Goal: Task Accomplishment & Management: Manage account settings

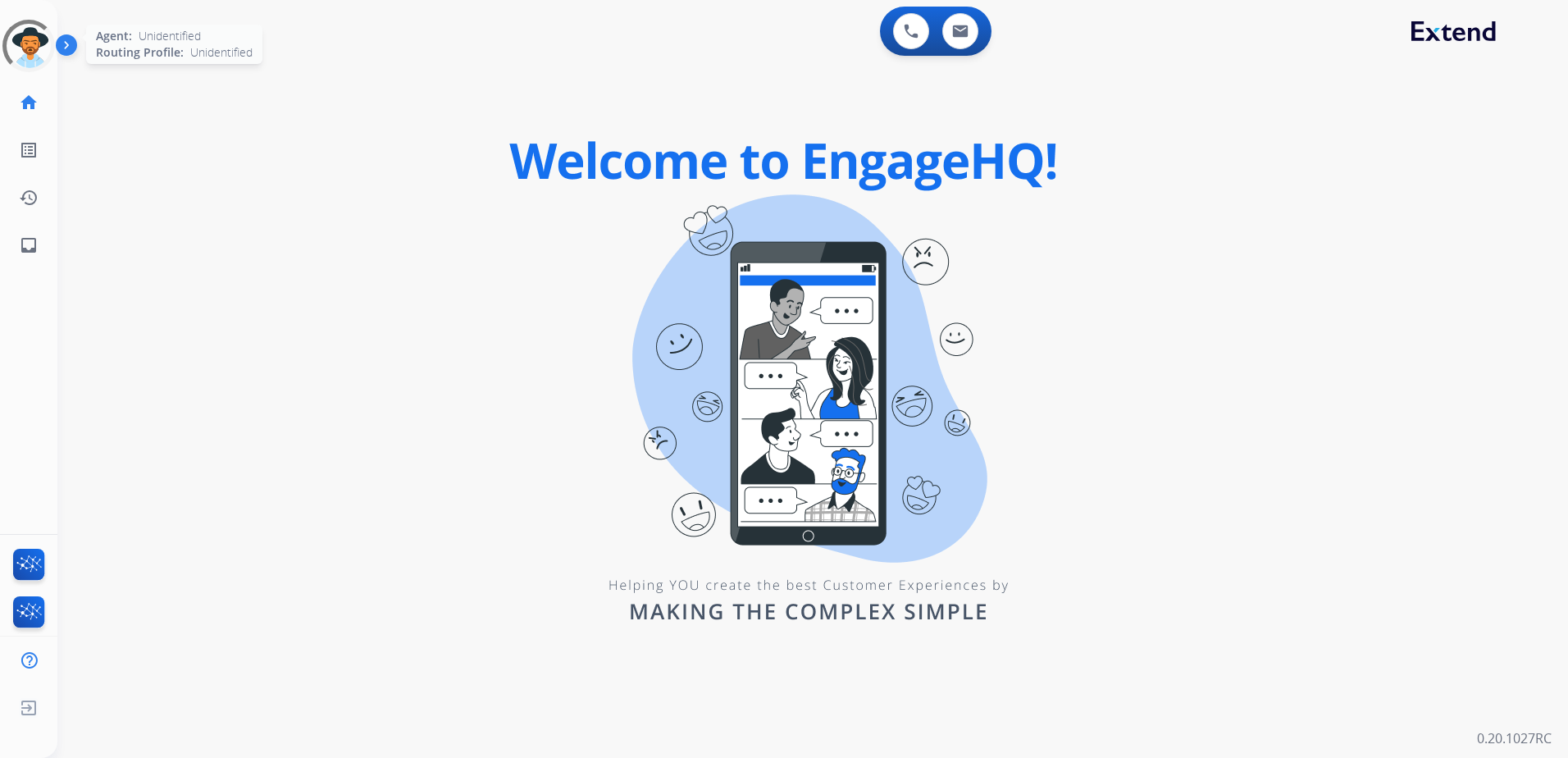
click at [8, 40] on div at bounding box center [29, 45] width 53 height 53
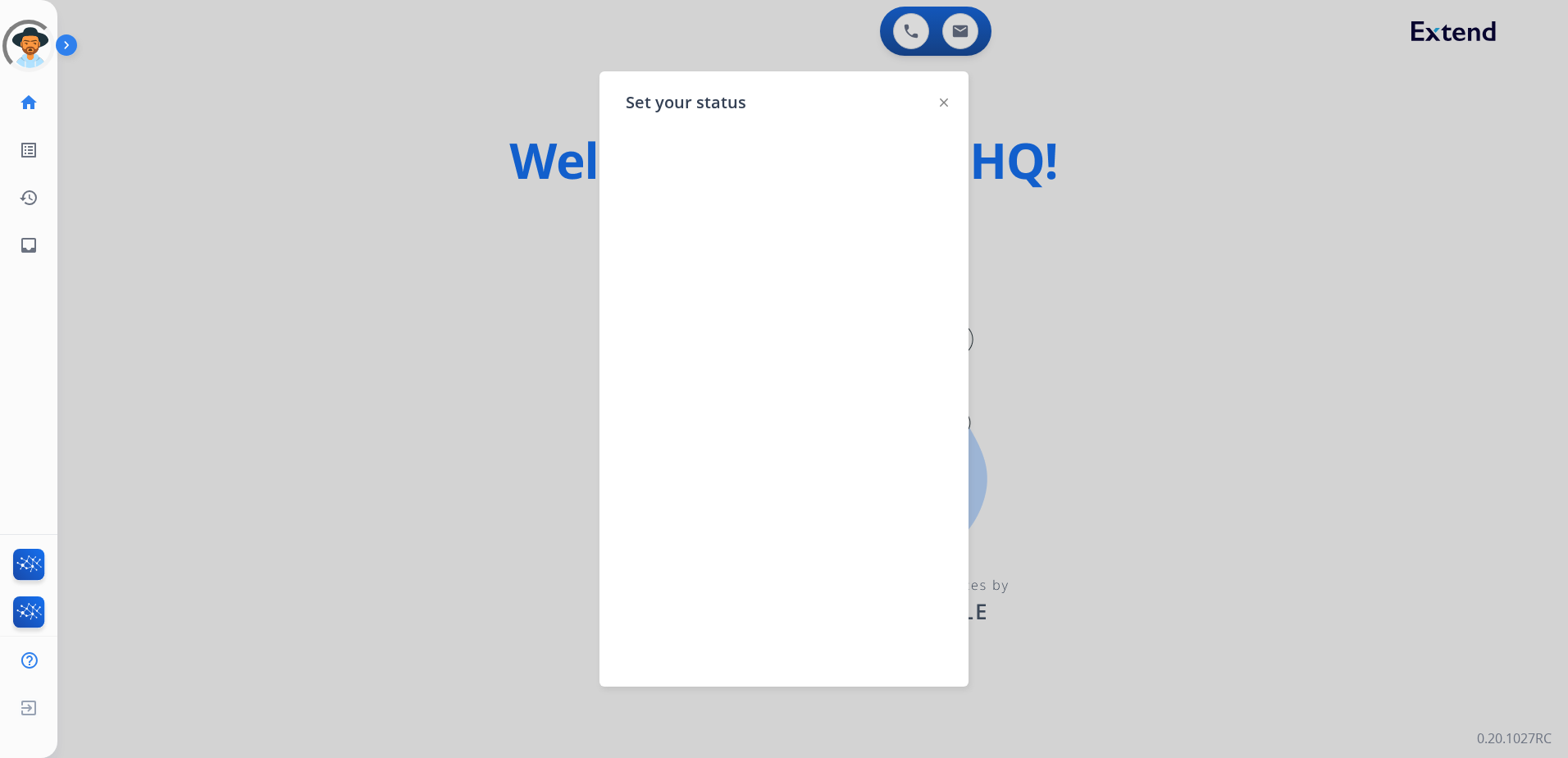
click at [305, 161] on div at bounding box center [784, 379] width 1568 height 758
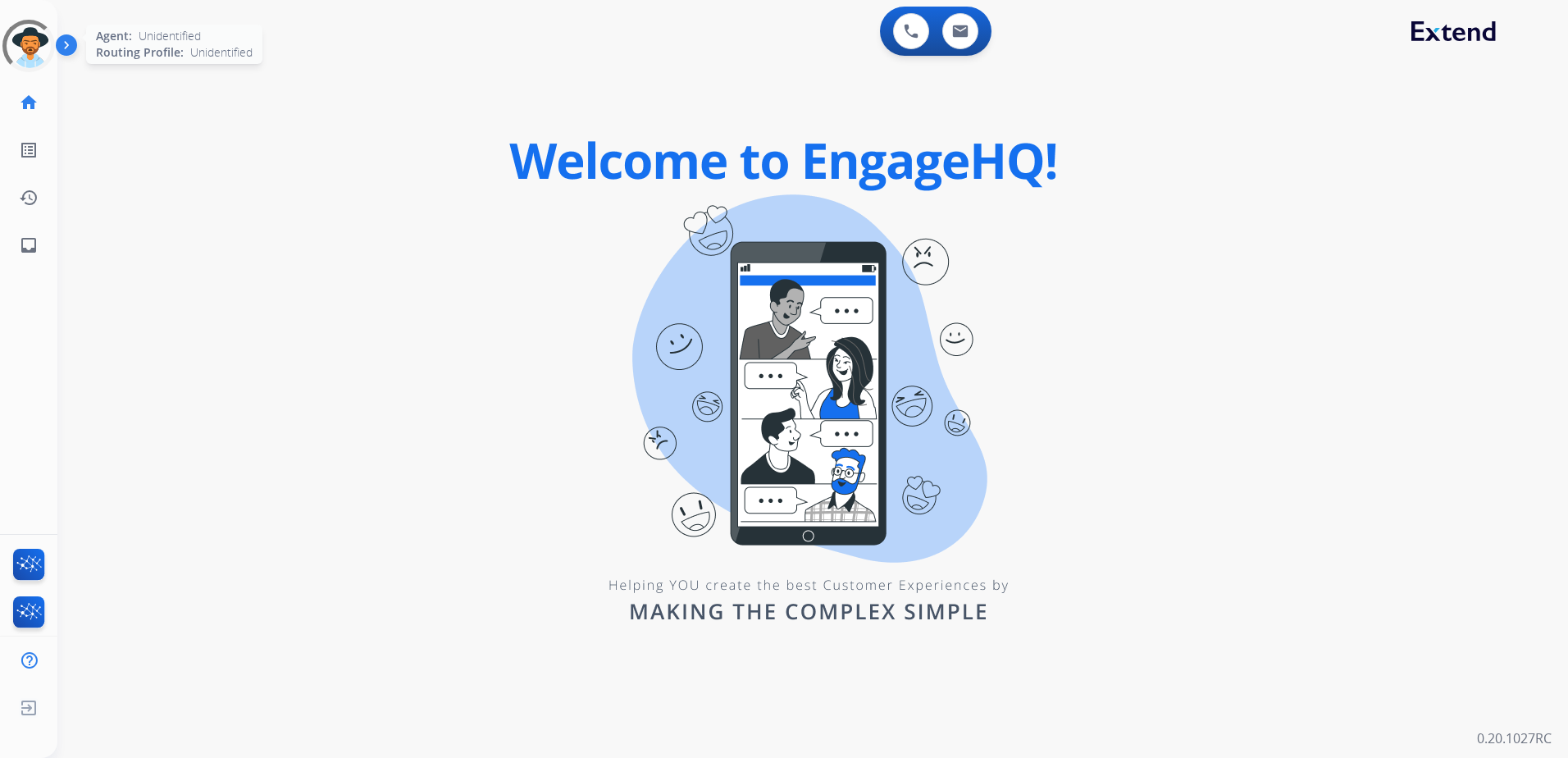
click at [28, 39] on div at bounding box center [28, 45] width 59 height 59
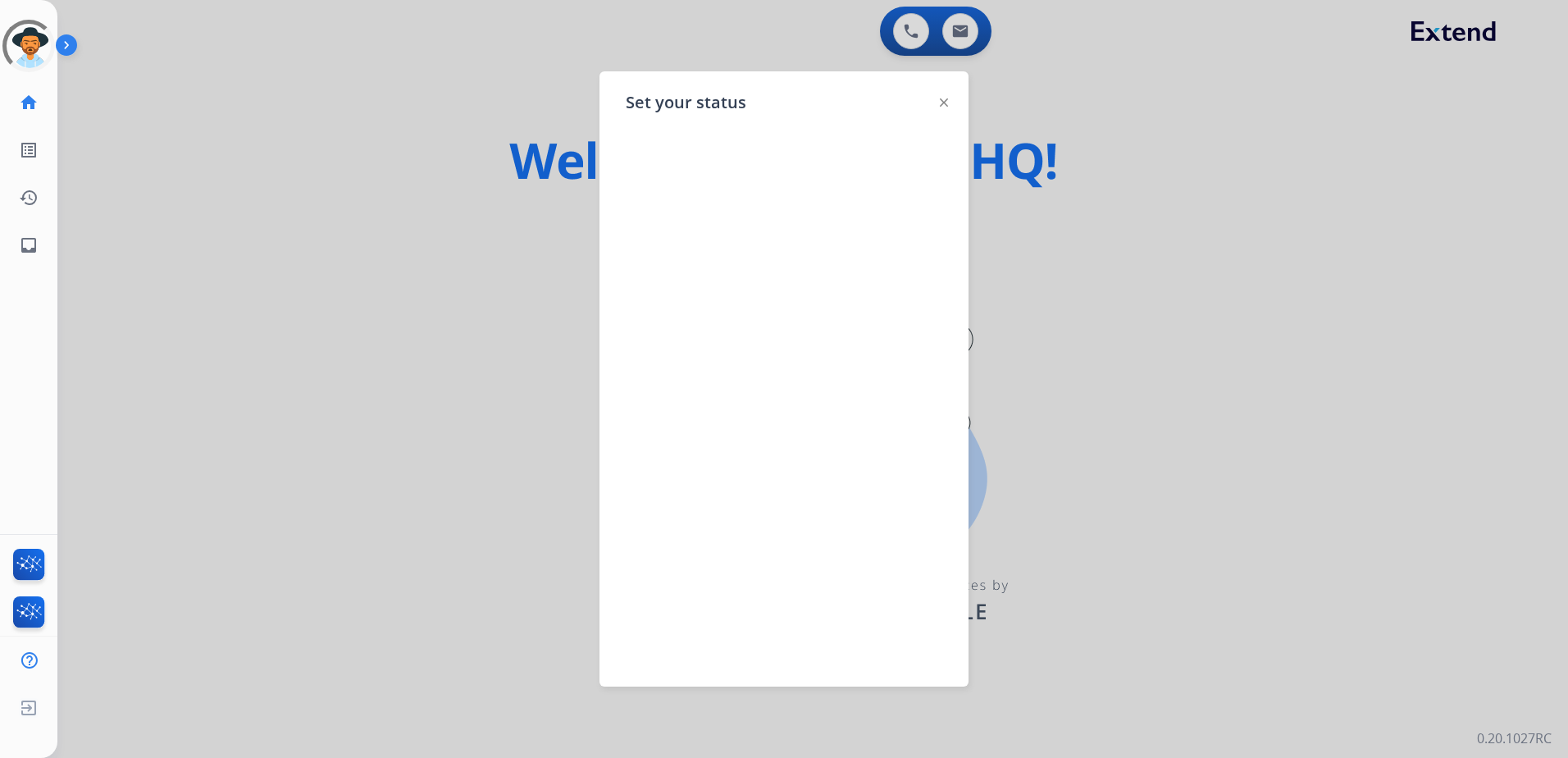
click at [369, 240] on div at bounding box center [784, 379] width 1568 height 758
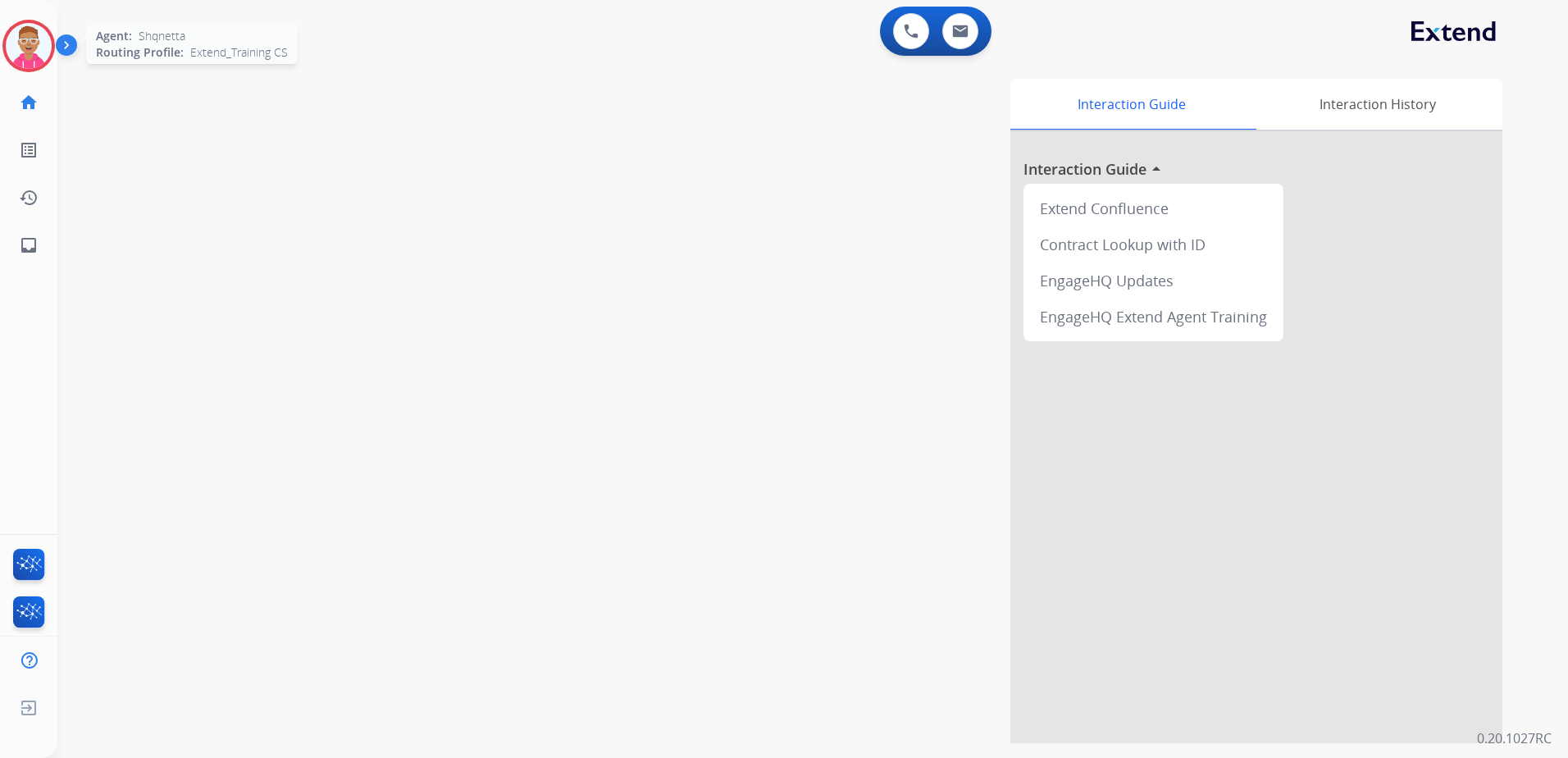
click at [42, 38] on img at bounding box center [29, 46] width 46 height 46
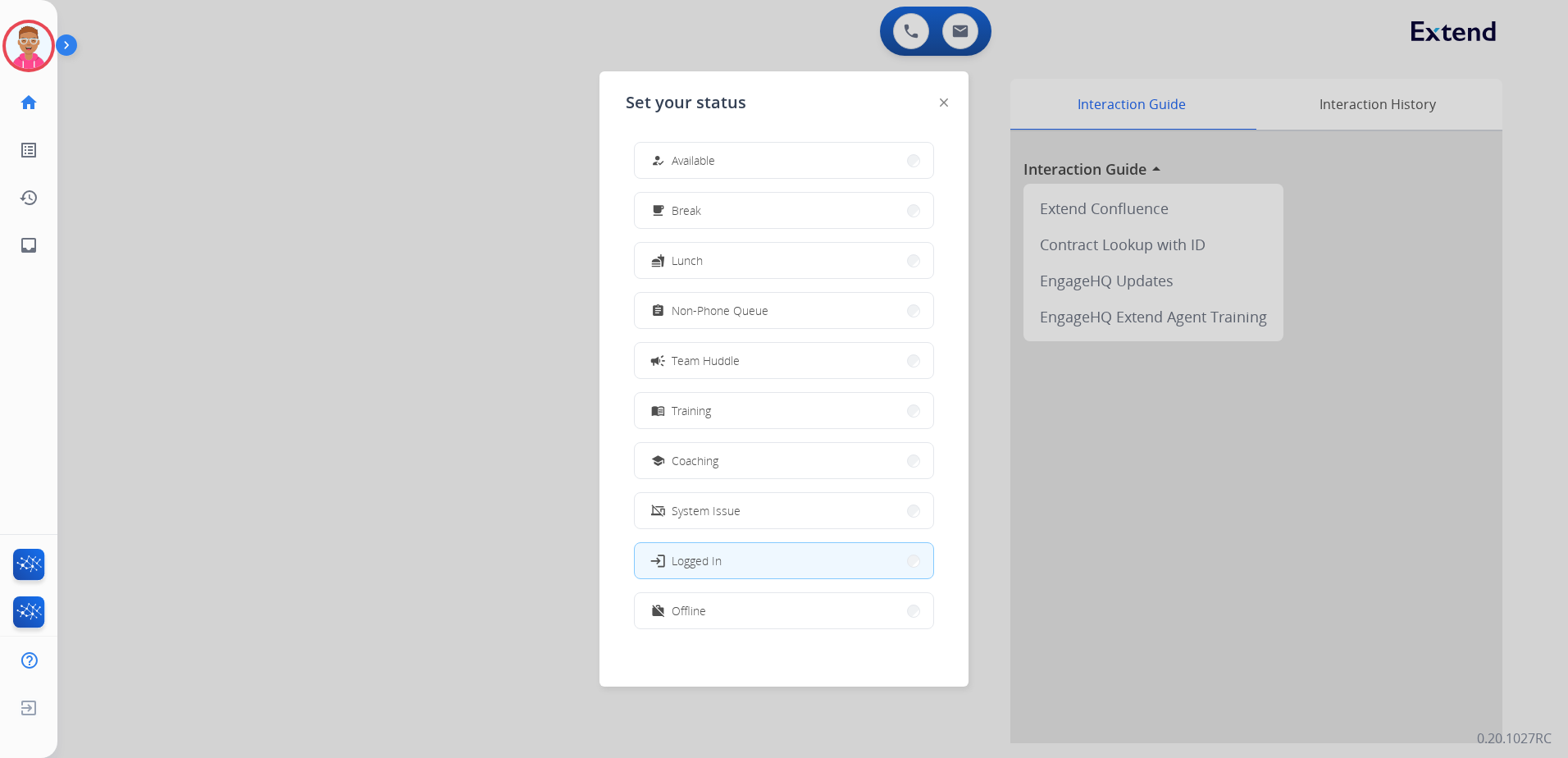
click at [795, 141] on div "how_to_reg Available free_breakfast Break fastfood Lunch assignment Non-Phone Q…" at bounding box center [783, 387] width 316 height 517
click at [796, 153] on button "how_to_reg Available" at bounding box center [784, 160] width 298 height 36
